Goal: Navigation & Orientation: Find specific page/section

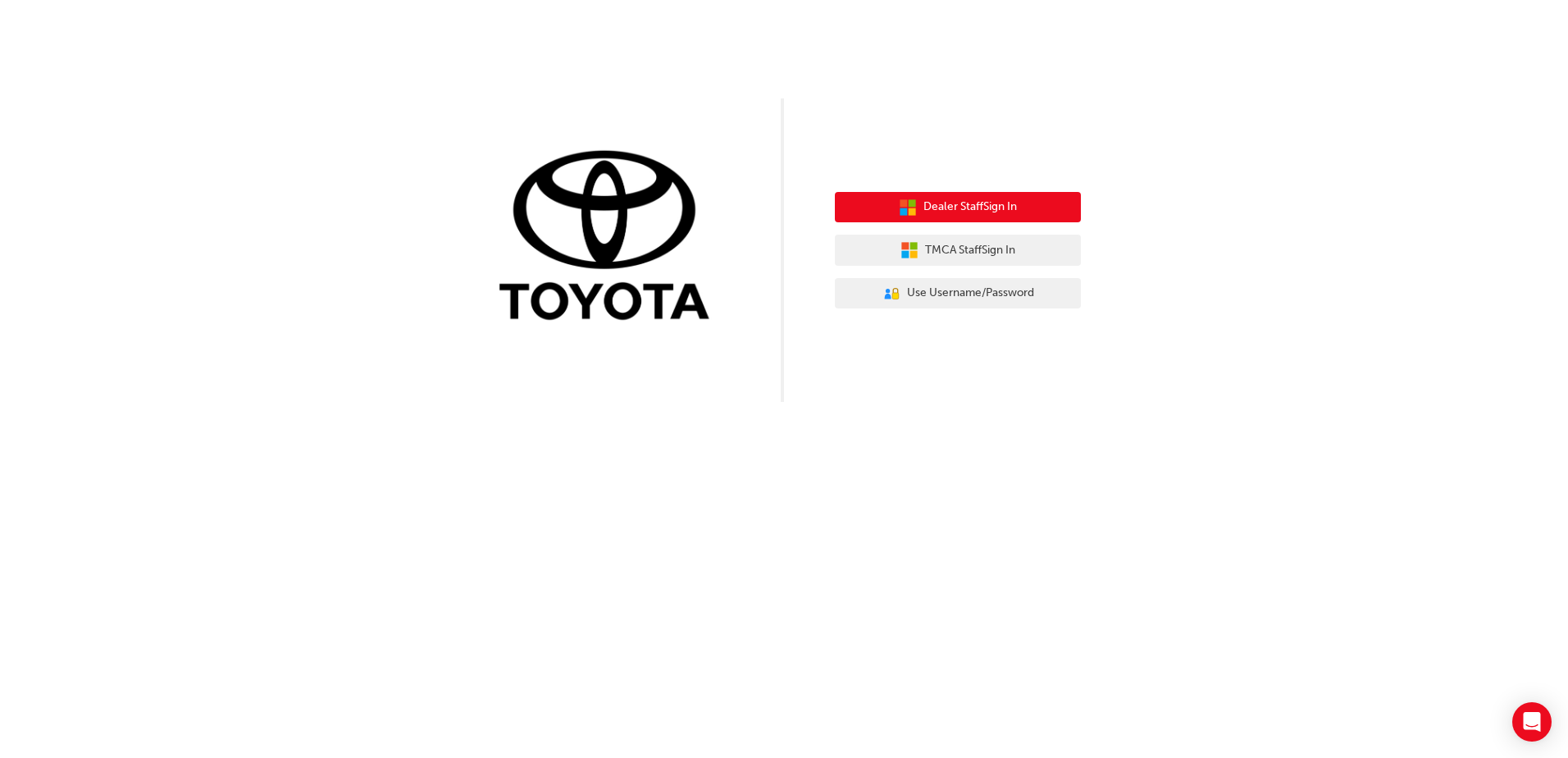
click at [1038, 212] on button "Dealer Staff Sign In" at bounding box center [958, 207] width 246 height 31
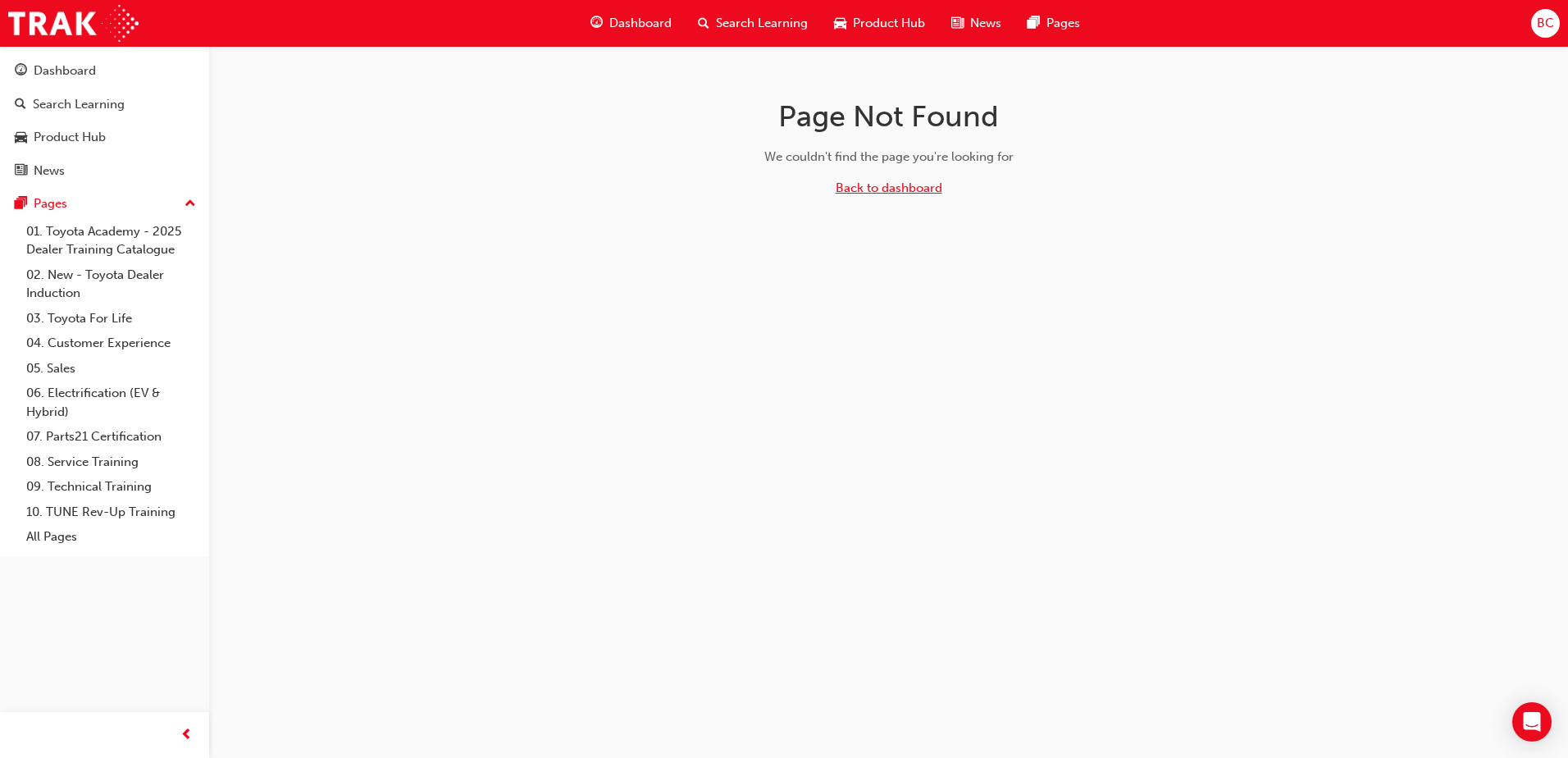
click at [892, 184] on link "Back to dashboard" at bounding box center [888, 188] width 106 height 15
